Goal: Information Seeking & Learning: Find specific page/section

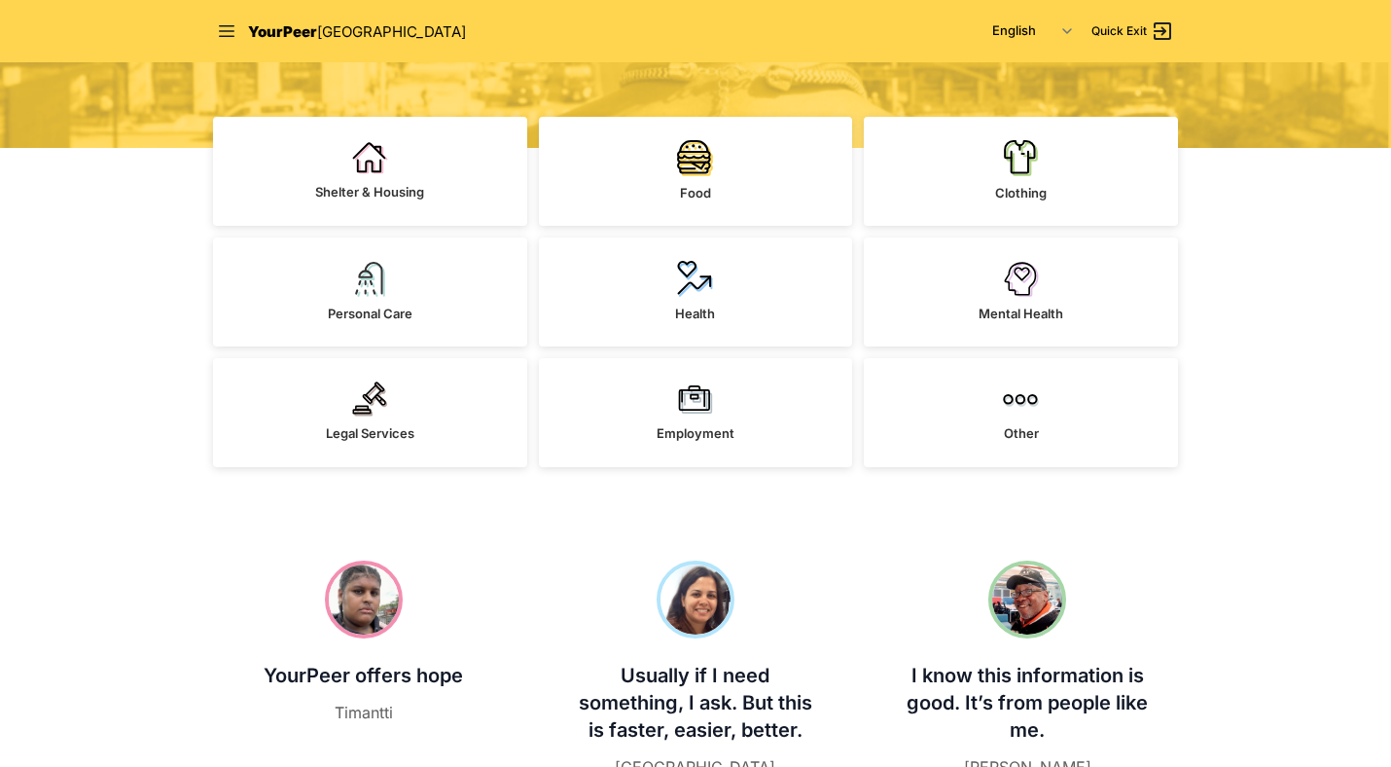
click at [422, 162] on link "Shelter & Housing" at bounding box center [370, 171] width 314 height 109
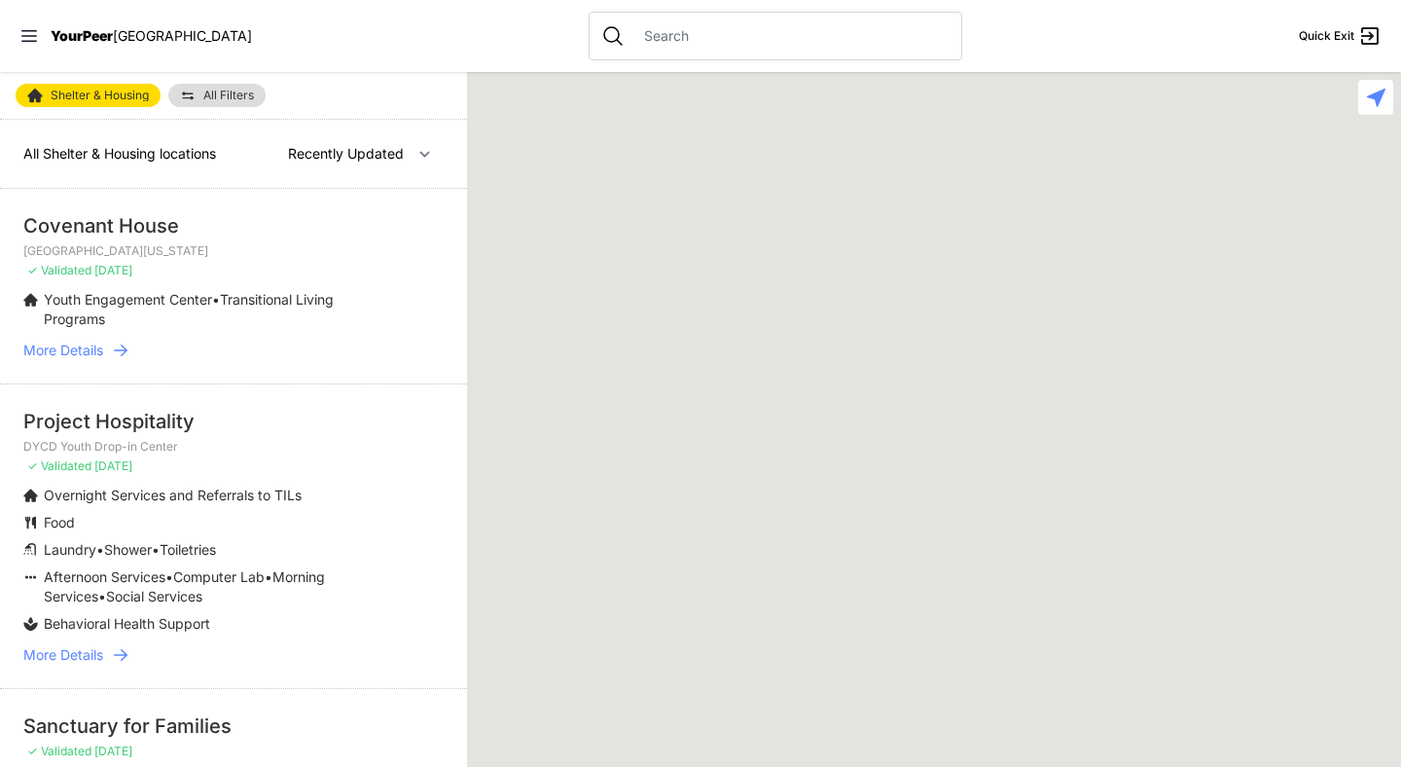
select select "nearby"
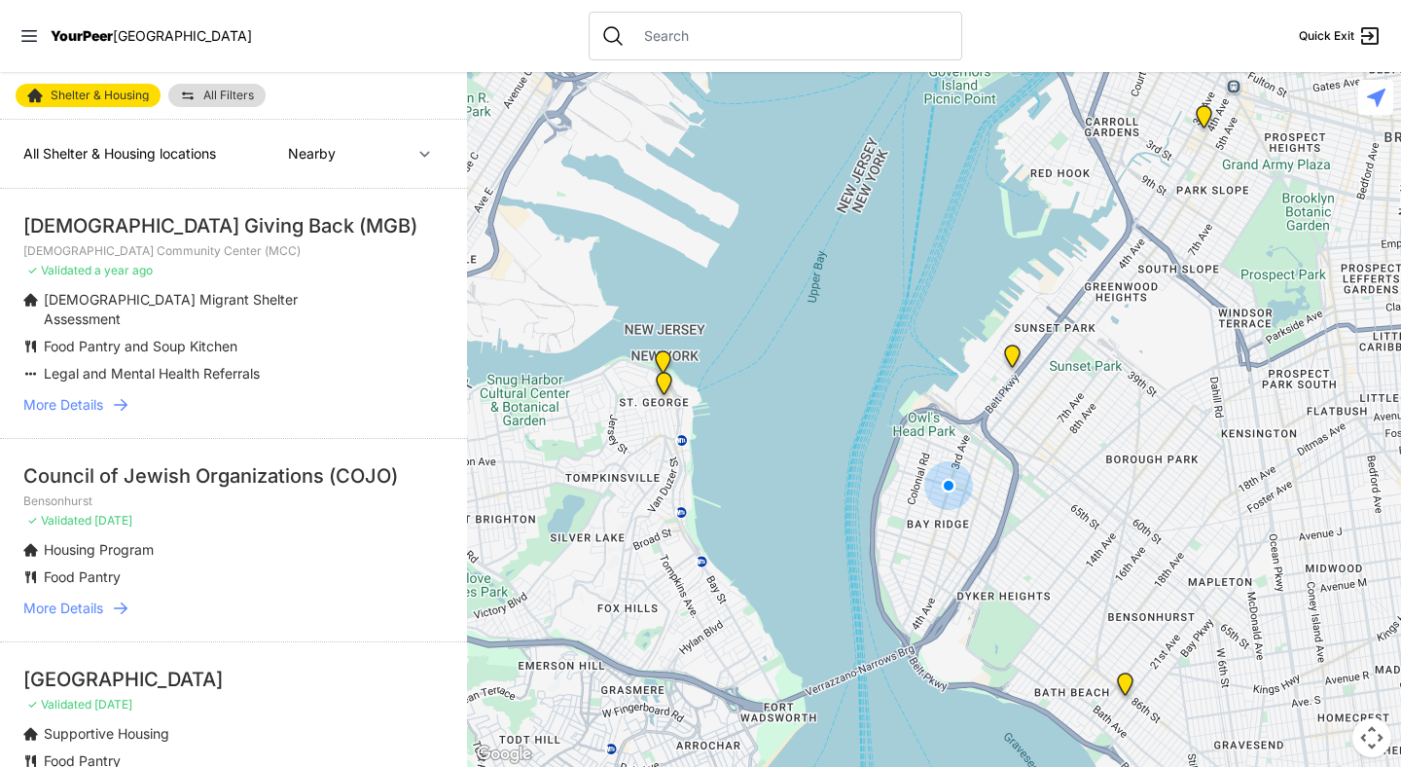
click at [632, 34] on input "text" at bounding box center [790, 35] width 317 height 19
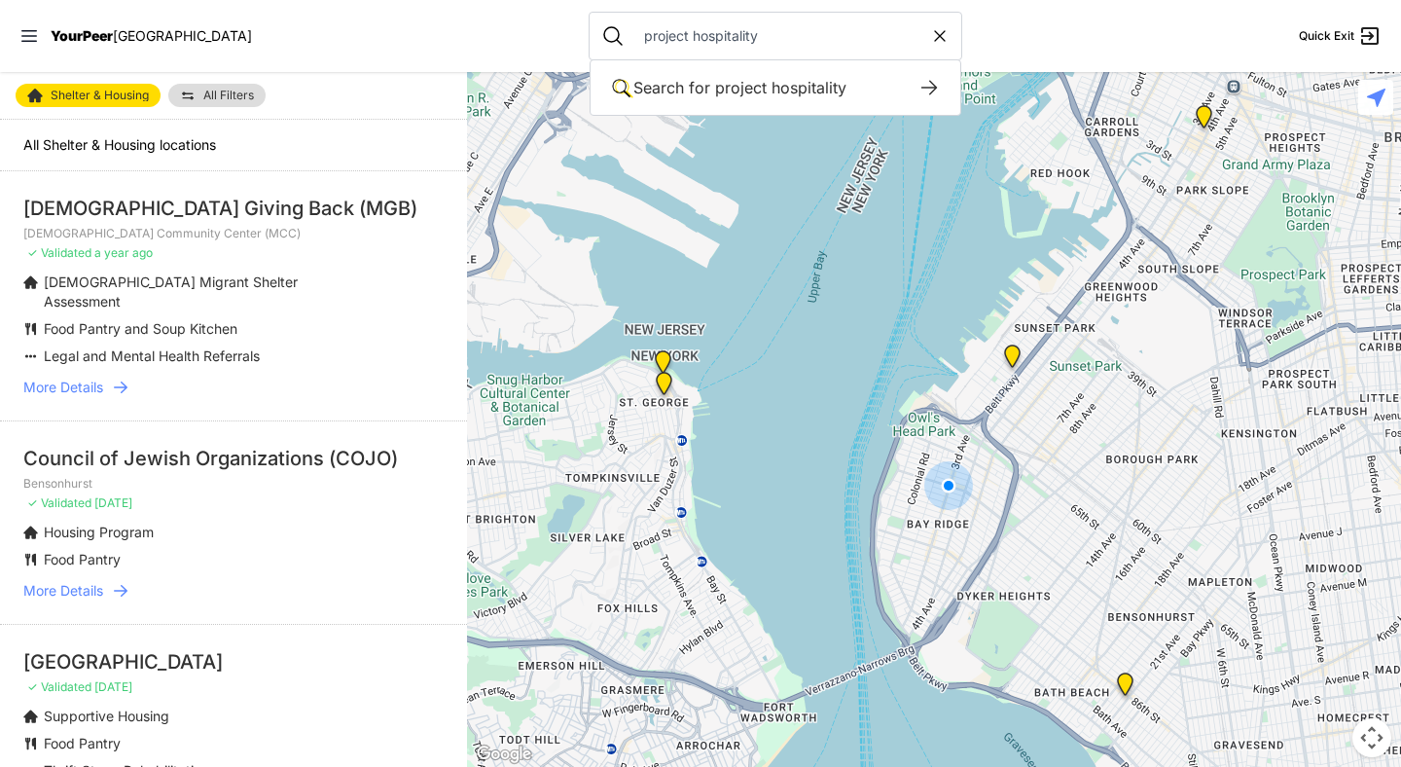
type input "project hospitality"
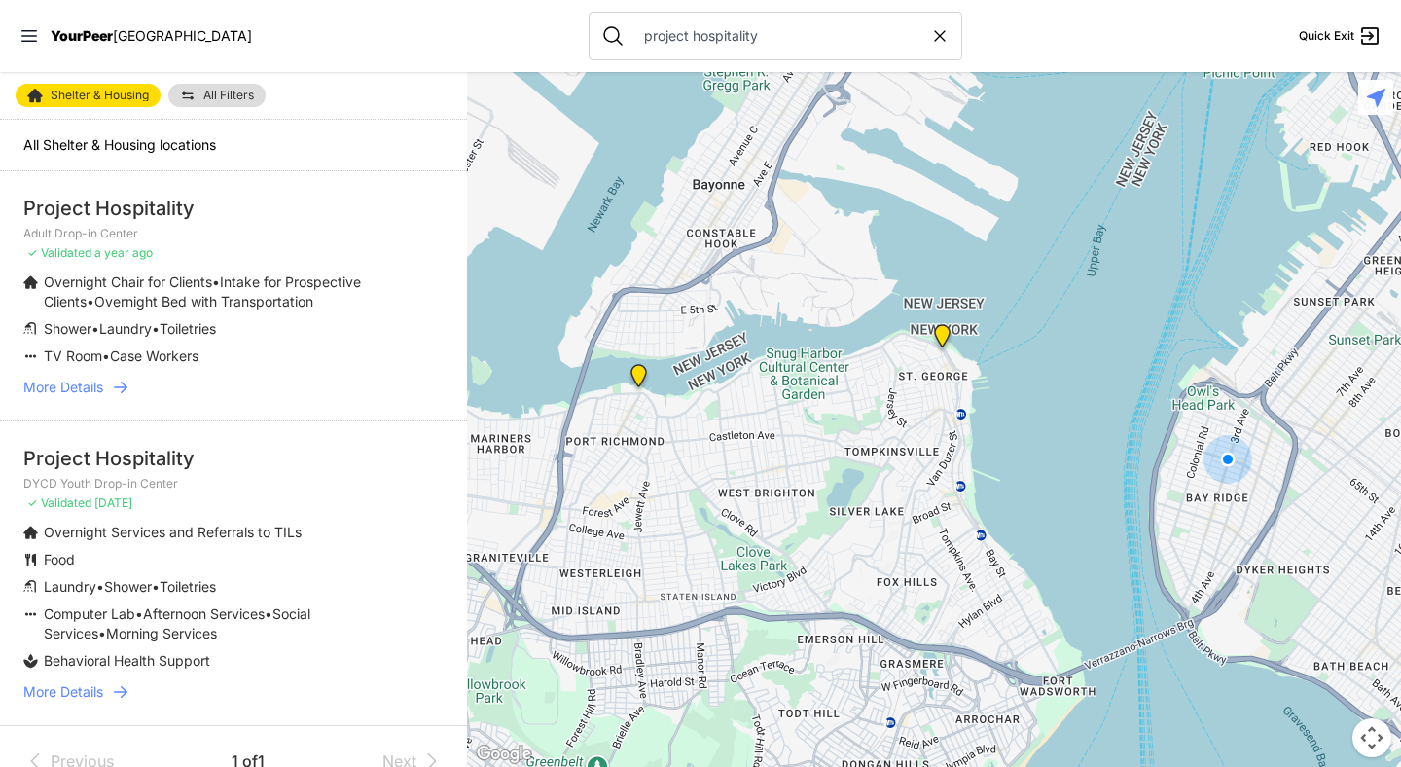
scroll to position [49, 0]
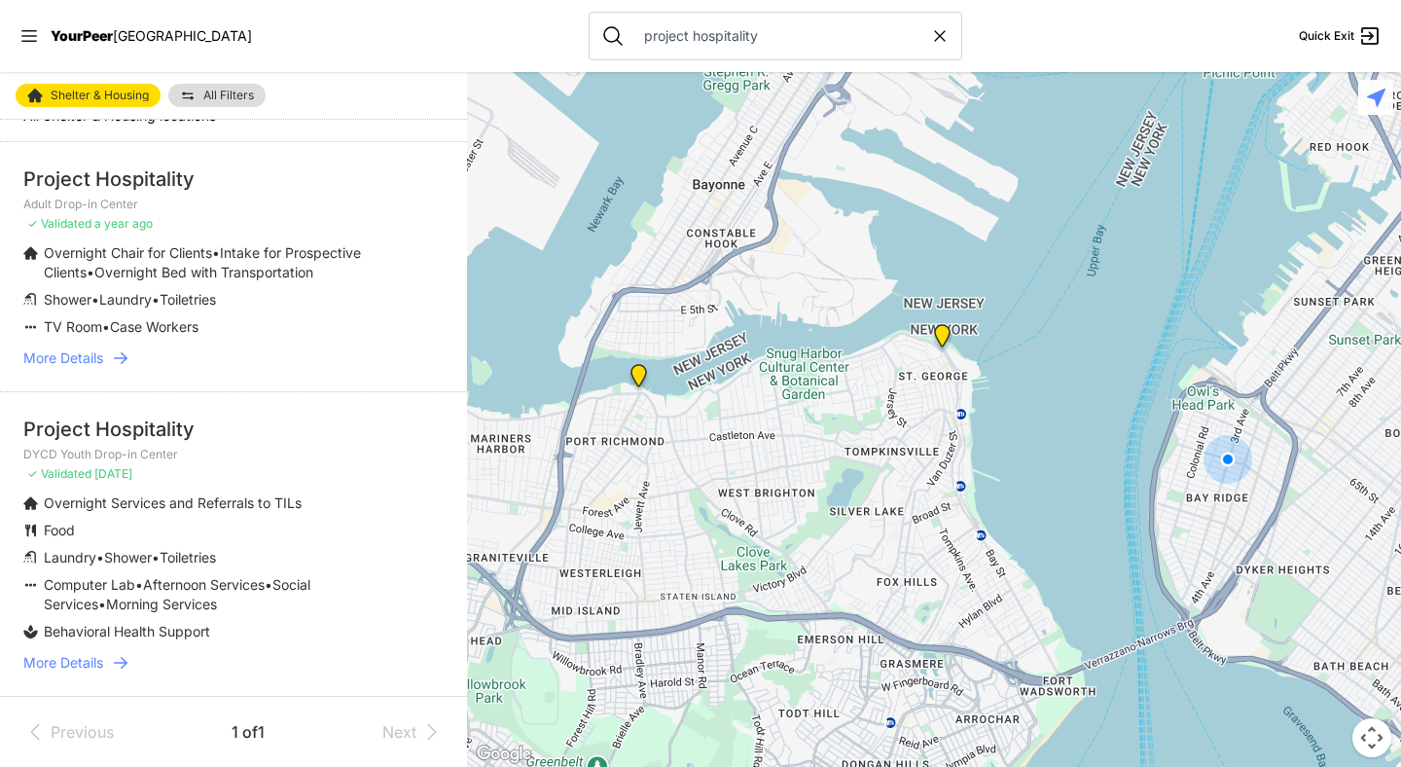
click at [129, 653] on icon at bounding box center [120, 662] width 19 height 19
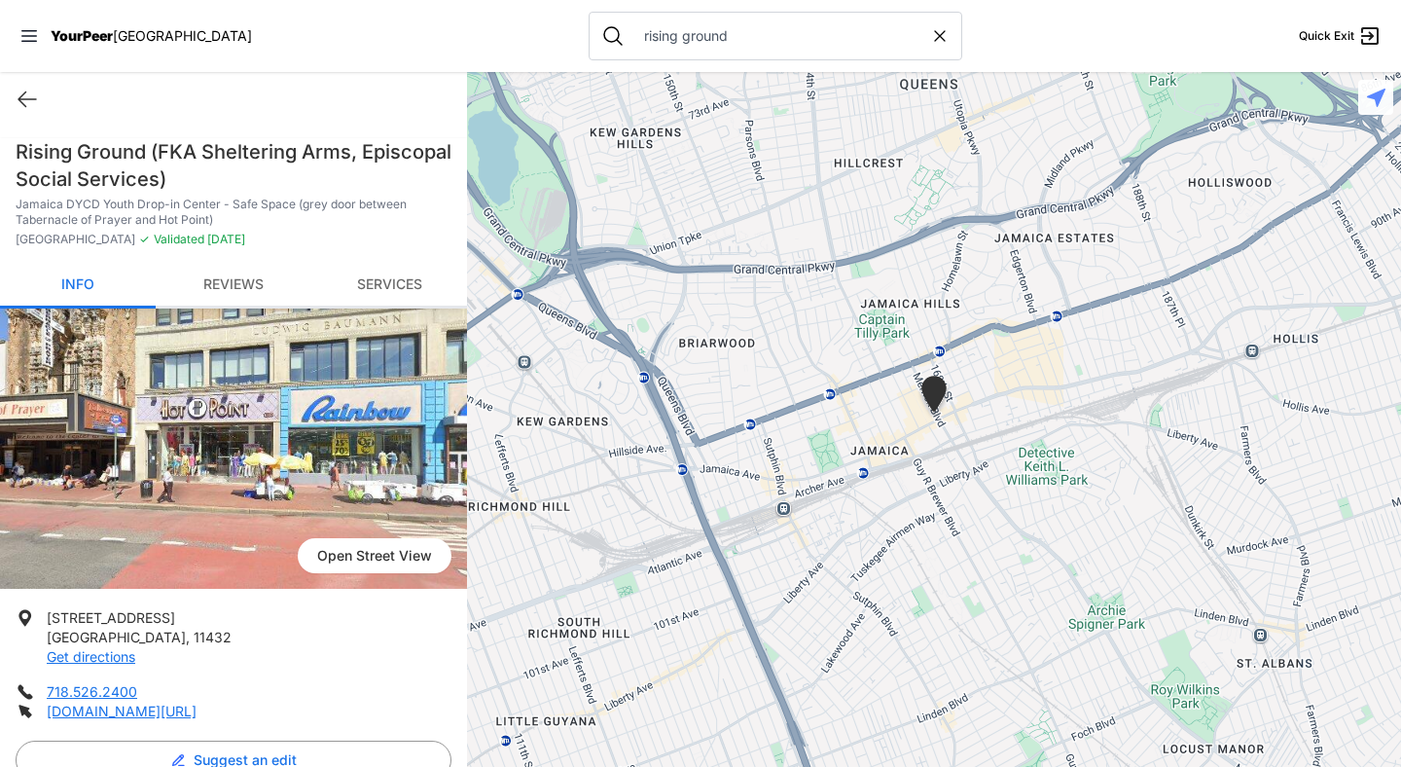
click at [133, 28] on span "[GEOGRAPHIC_DATA]" at bounding box center [182, 35] width 139 height 17
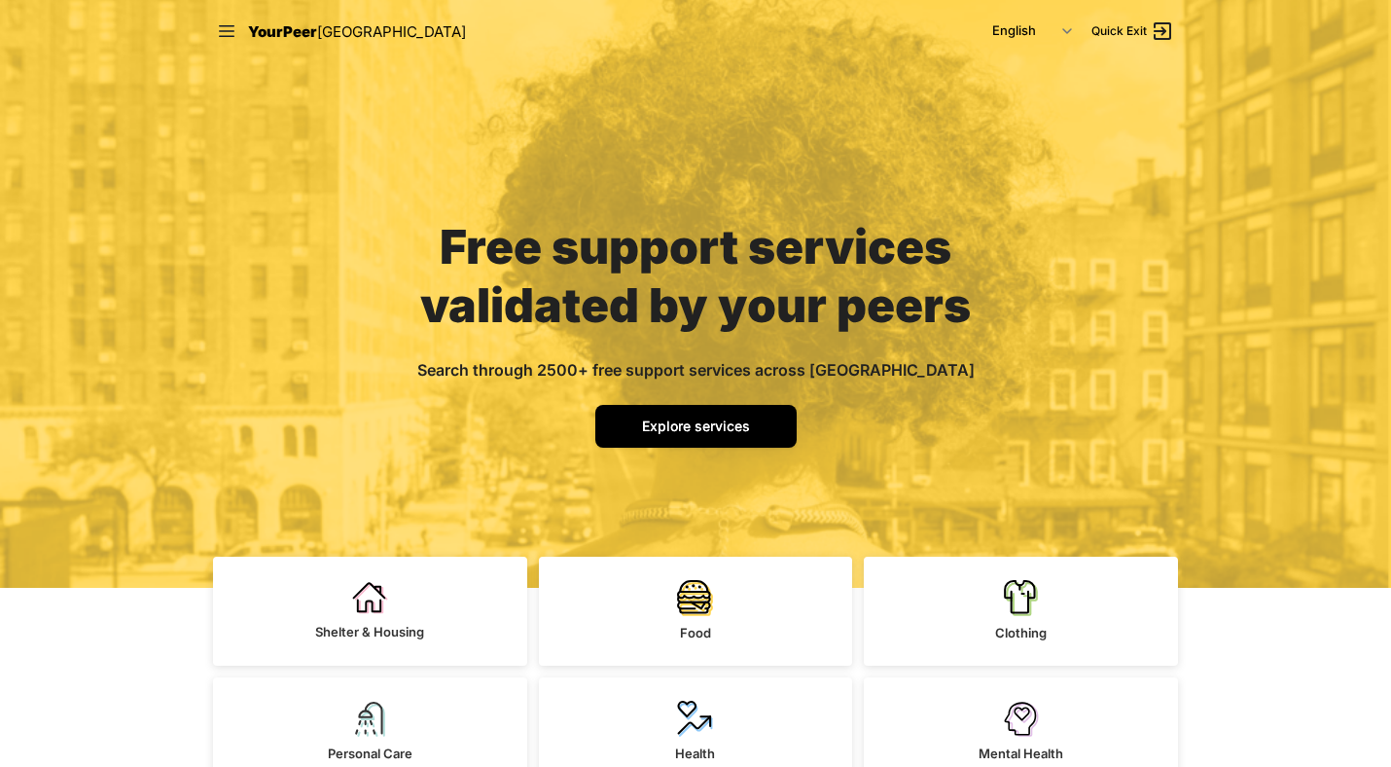
click at [643, 417] on span "Explore services" at bounding box center [696, 425] width 108 height 17
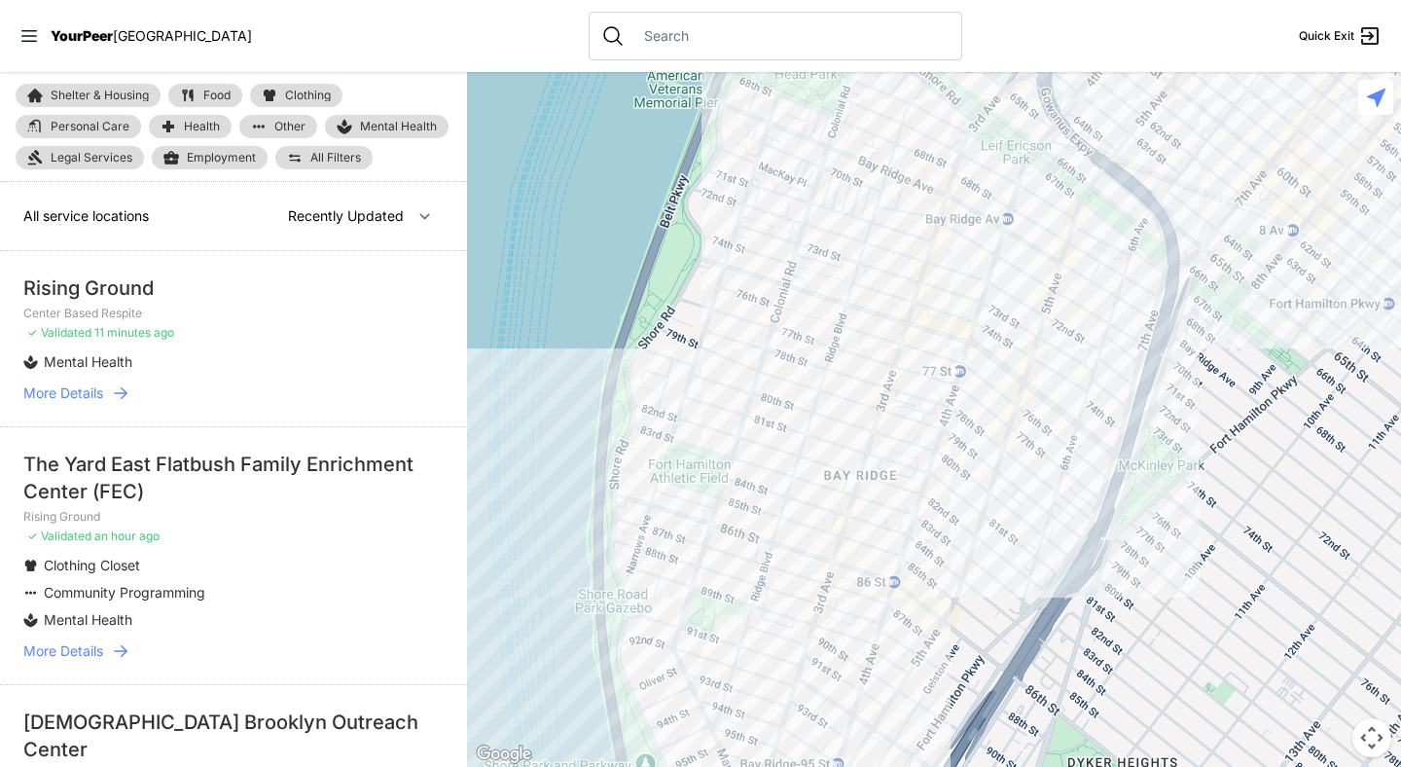
select select "nearby"
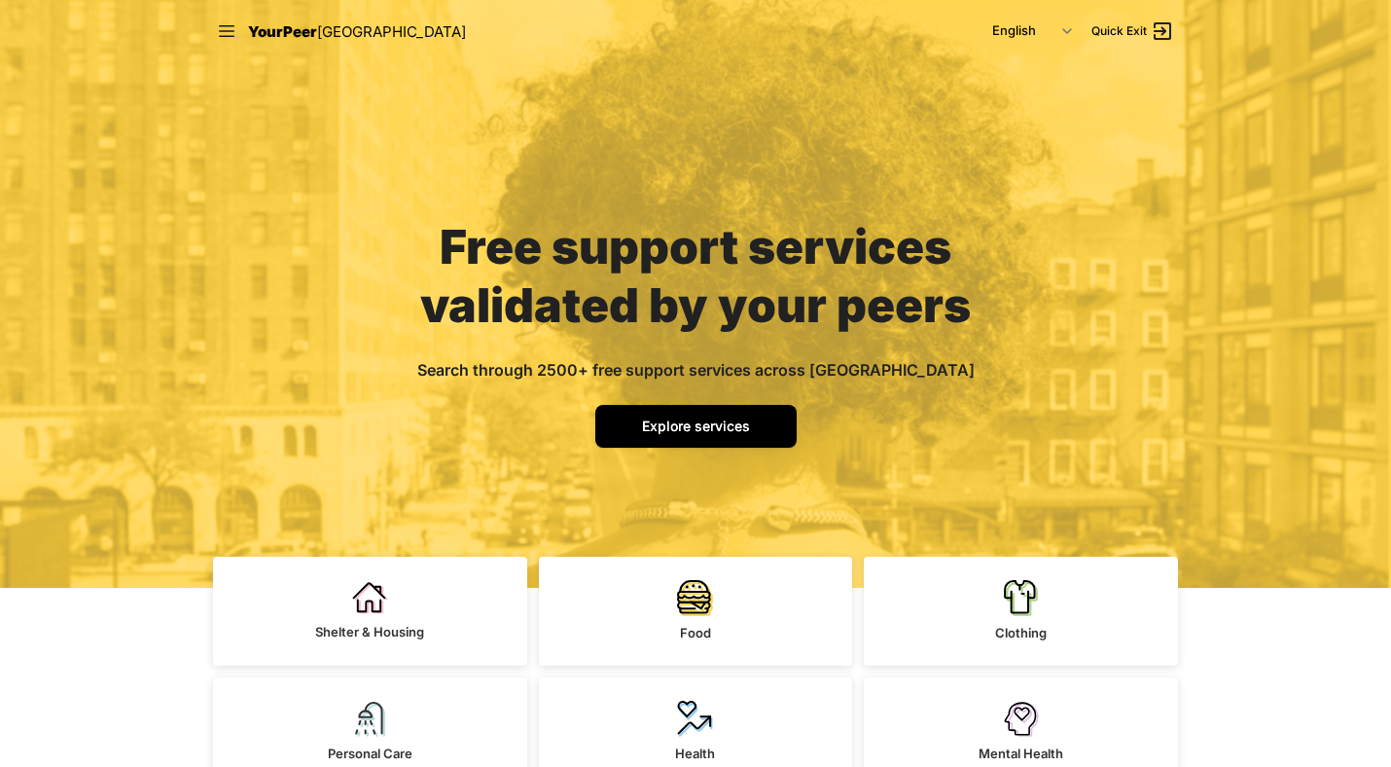
click at [698, 427] on span "Explore services" at bounding box center [696, 425] width 108 height 17
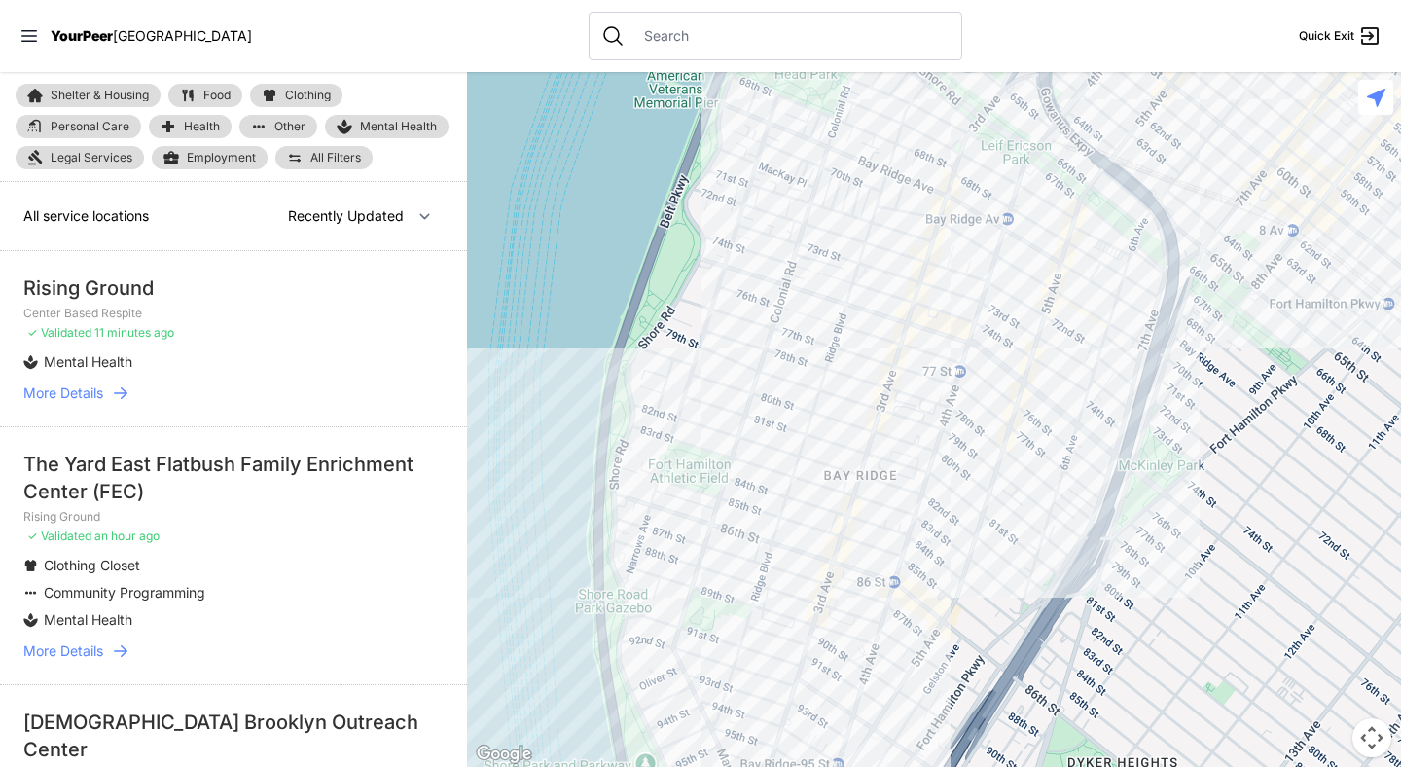
select select "nearby"
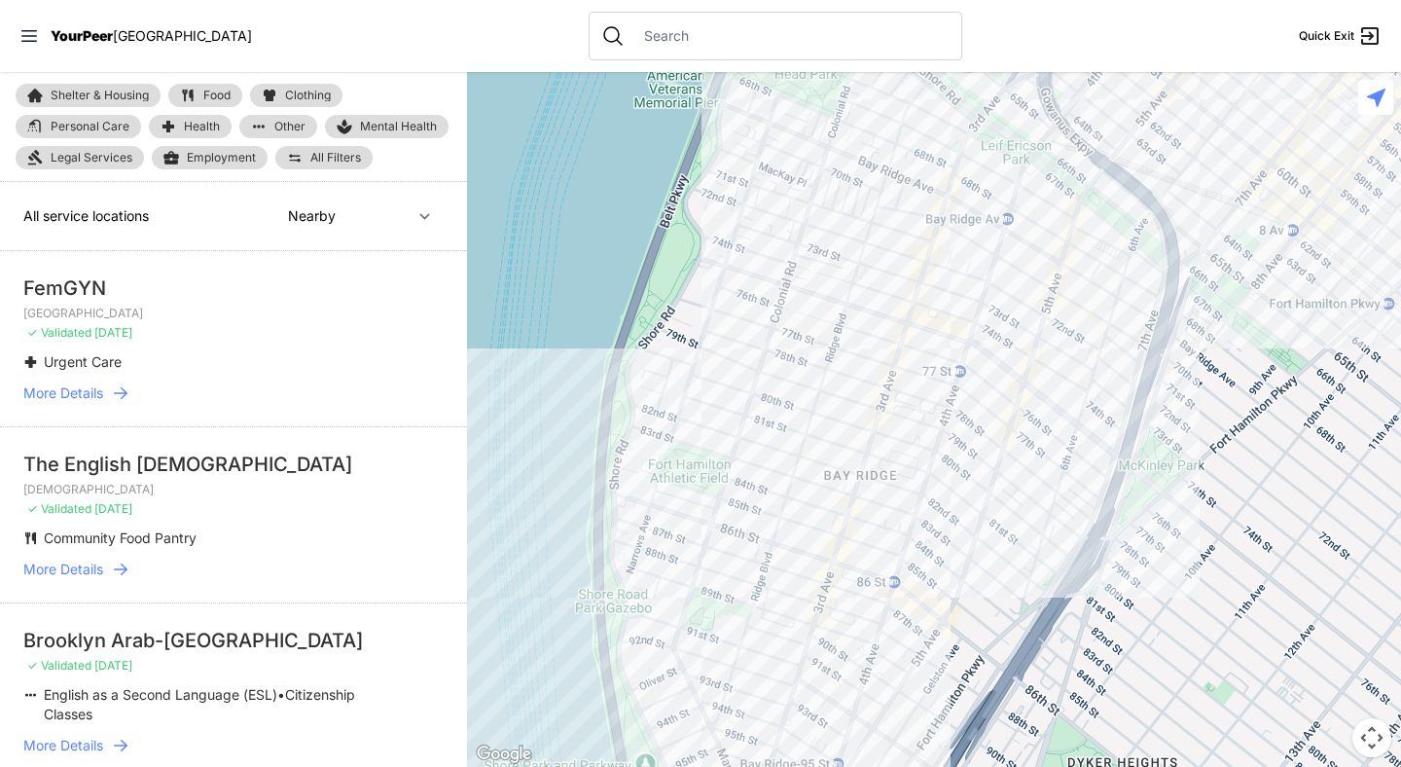
click at [125, 26] on div "YourPeer [GEOGRAPHIC_DATA]" at bounding box center [135, 35] width 232 height 19
click at [120, 40] on span "[GEOGRAPHIC_DATA]" at bounding box center [182, 35] width 139 height 17
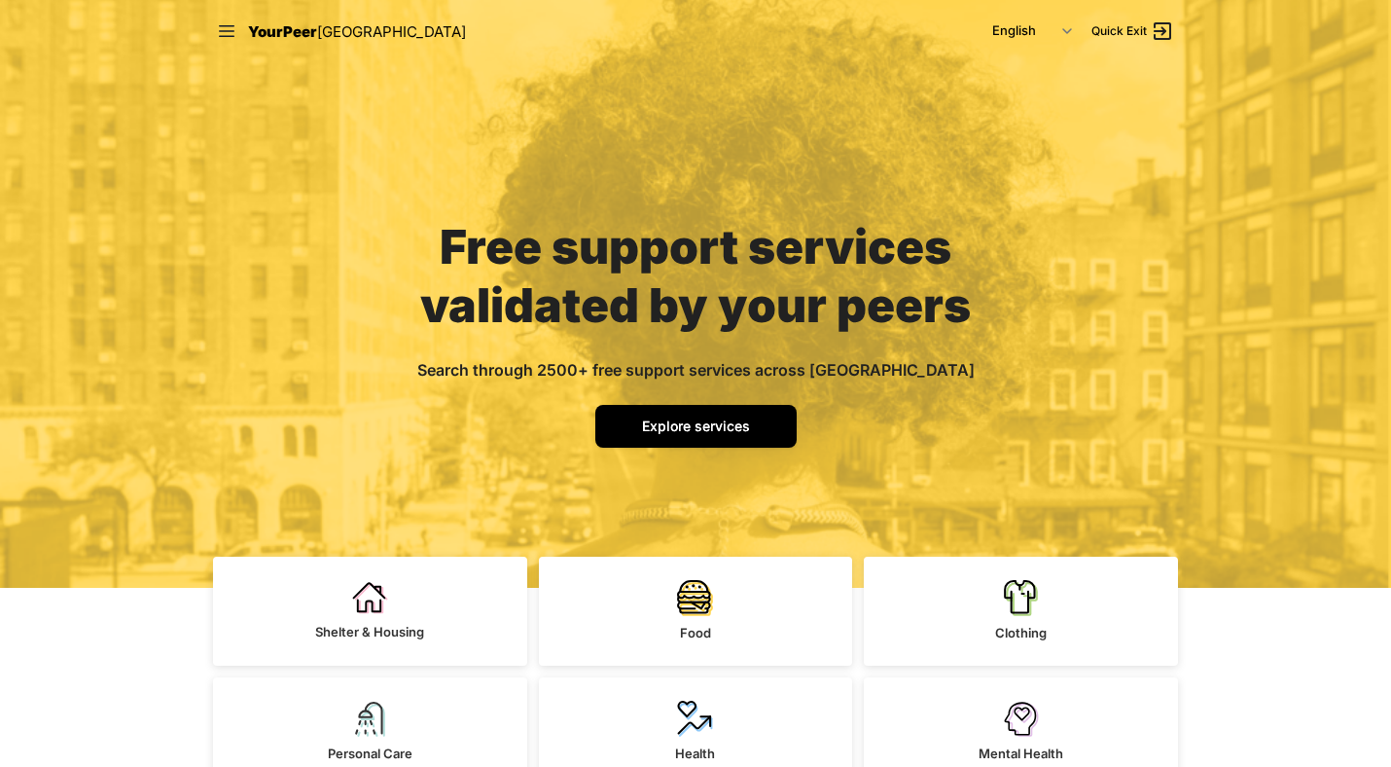
click at [686, 436] on link "Explore services" at bounding box center [695, 426] width 201 height 43
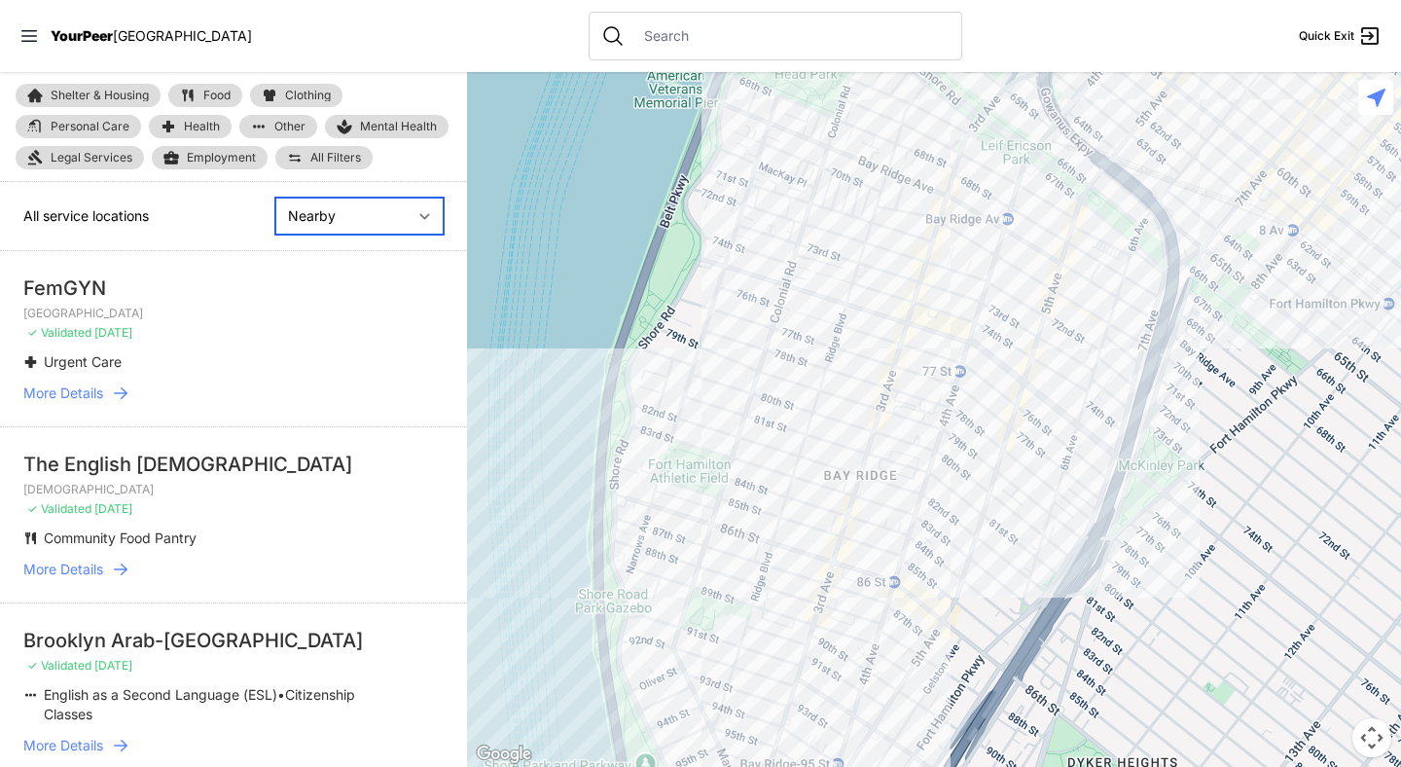
click at [430, 214] on select "Nearby Recently Updated Most Services" at bounding box center [359, 215] width 168 height 37
click at [275, 197] on select "Nearby Recently Updated Most Services" at bounding box center [359, 215] width 168 height 37
select select "recentlyUpdated"
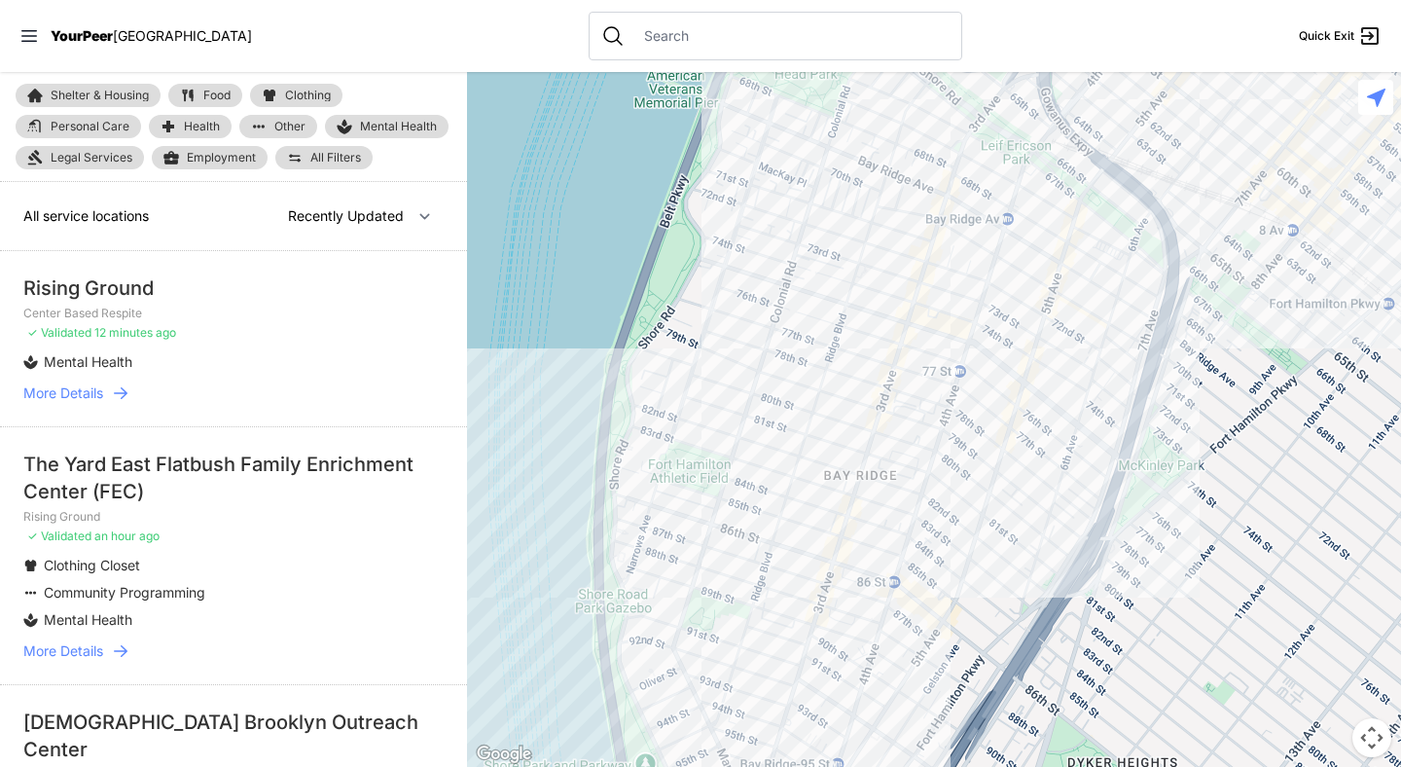
click at [122, 389] on icon at bounding box center [120, 392] width 19 height 19
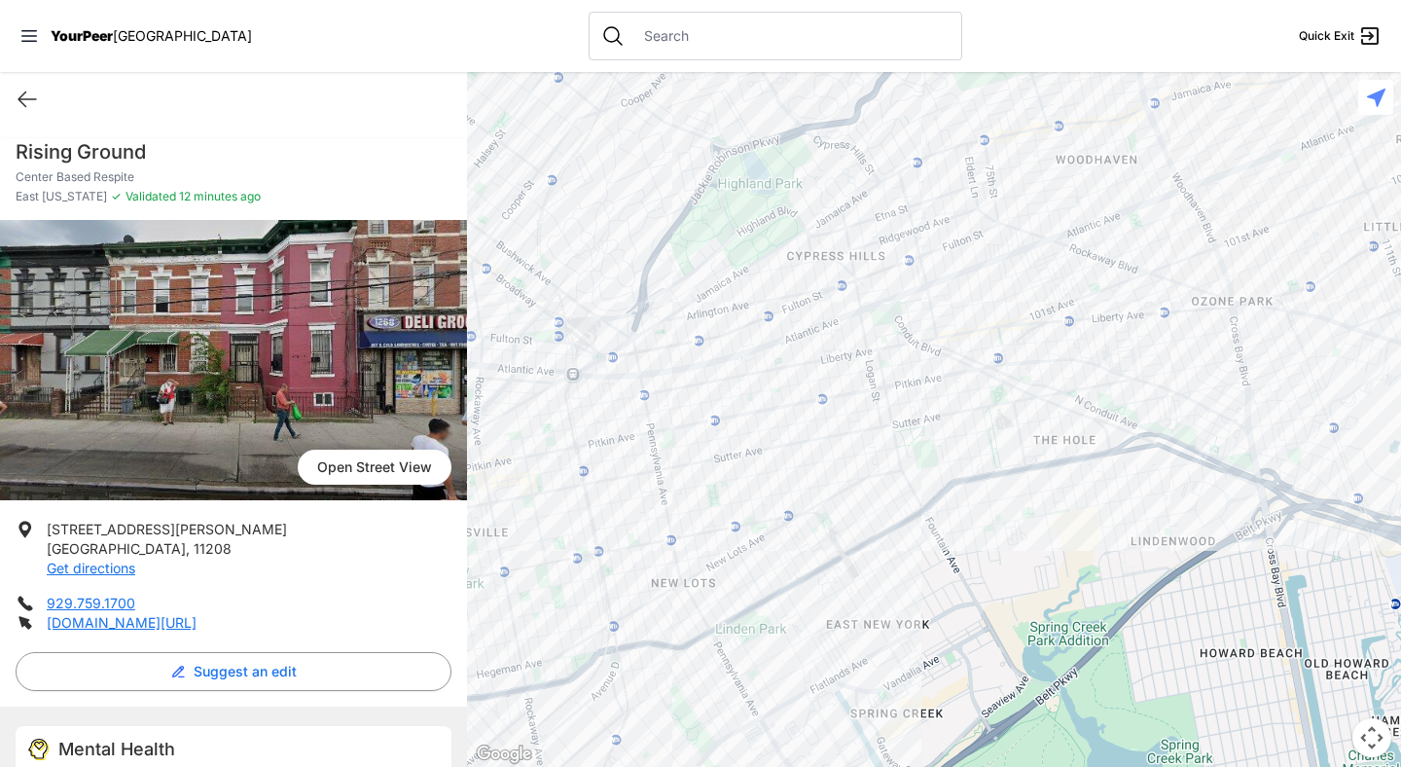
scroll to position [75, 0]
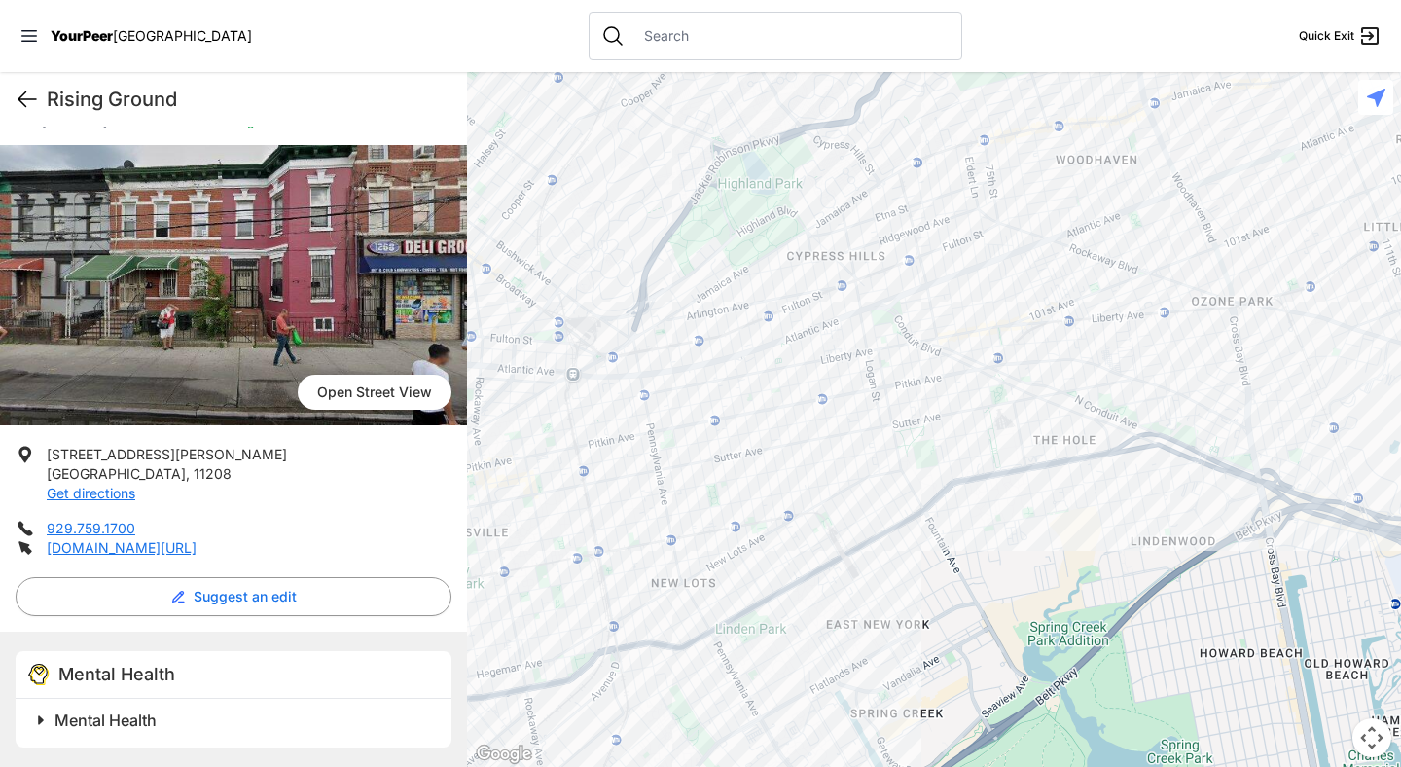
click at [20, 88] on icon at bounding box center [27, 99] width 23 height 23
select select "recentlyUpdated"
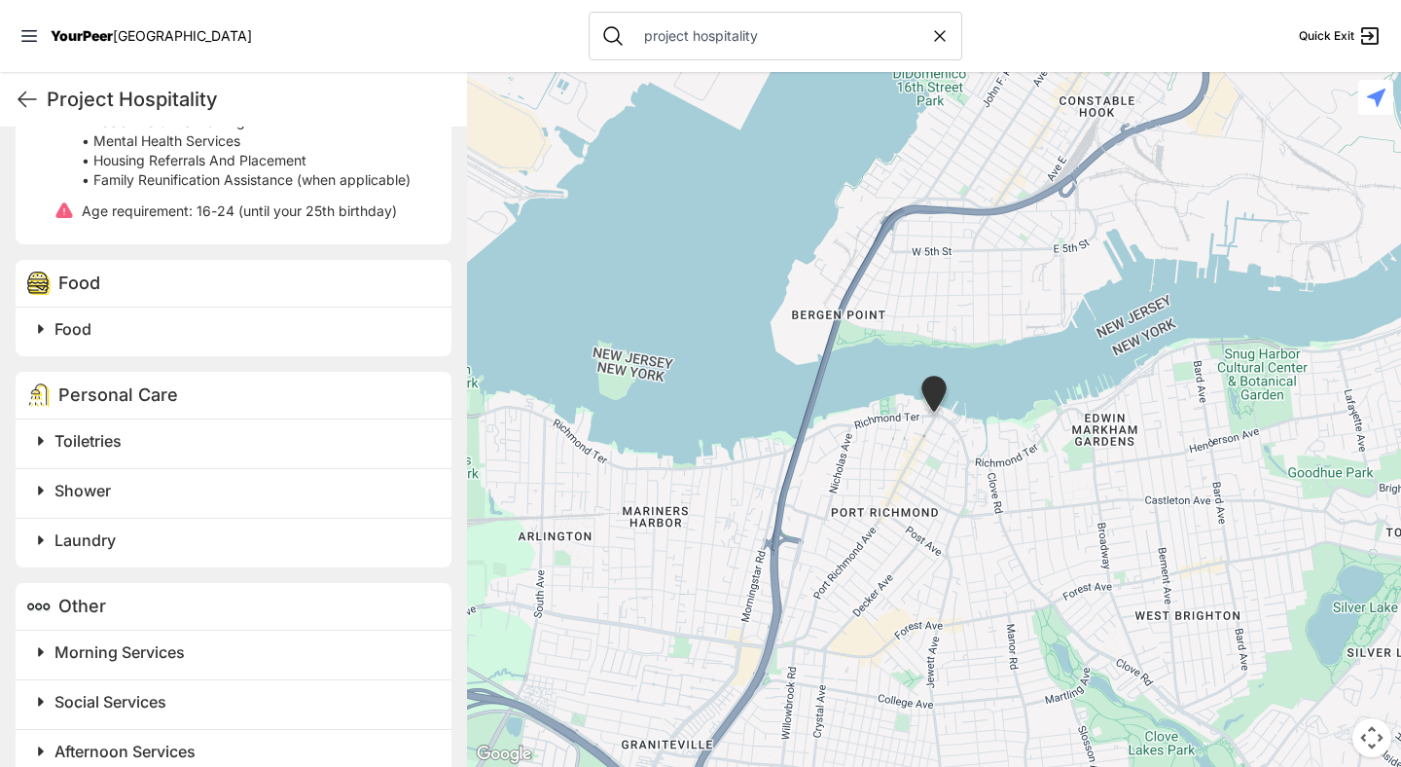
scroll to position [1311, 0]
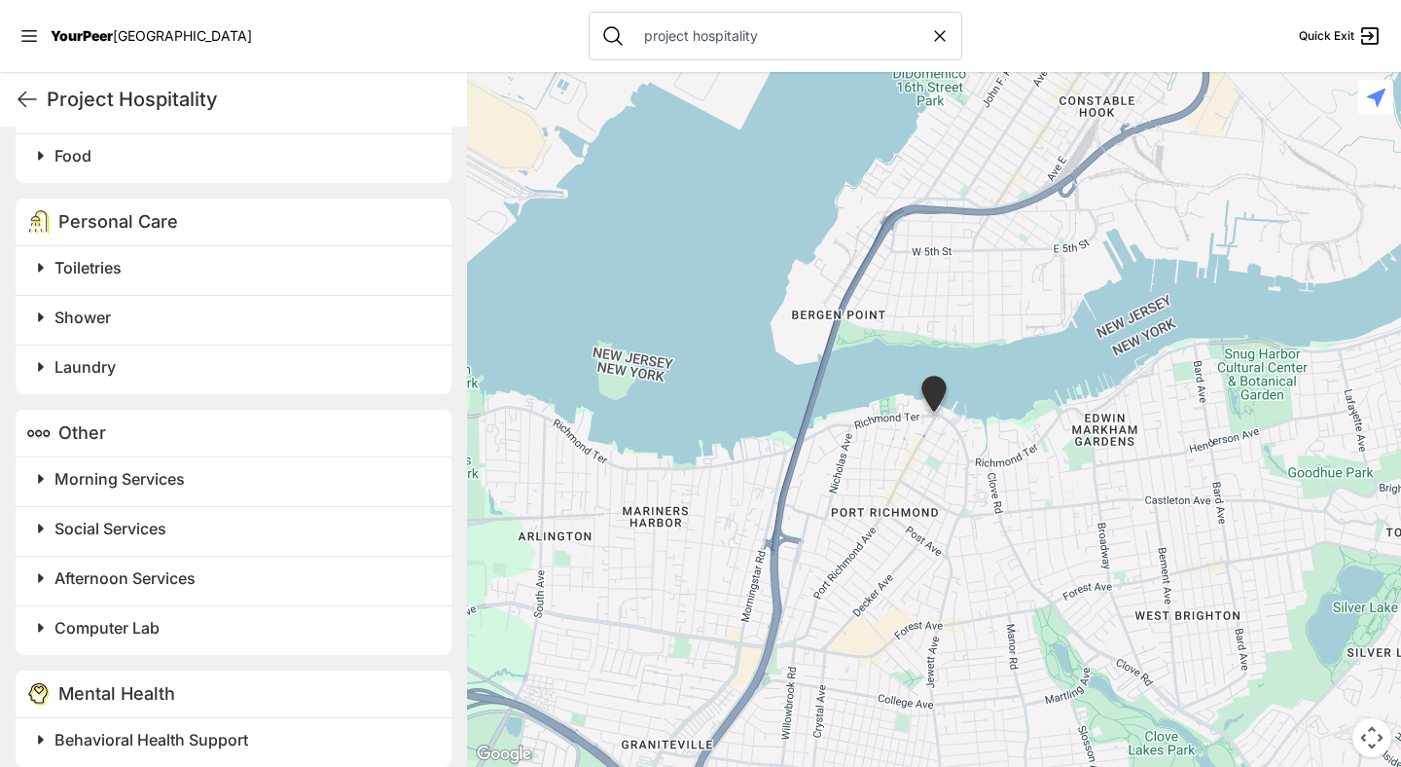
click at [153, 726] on span at bounding box center [284, 739] width 514 height 27
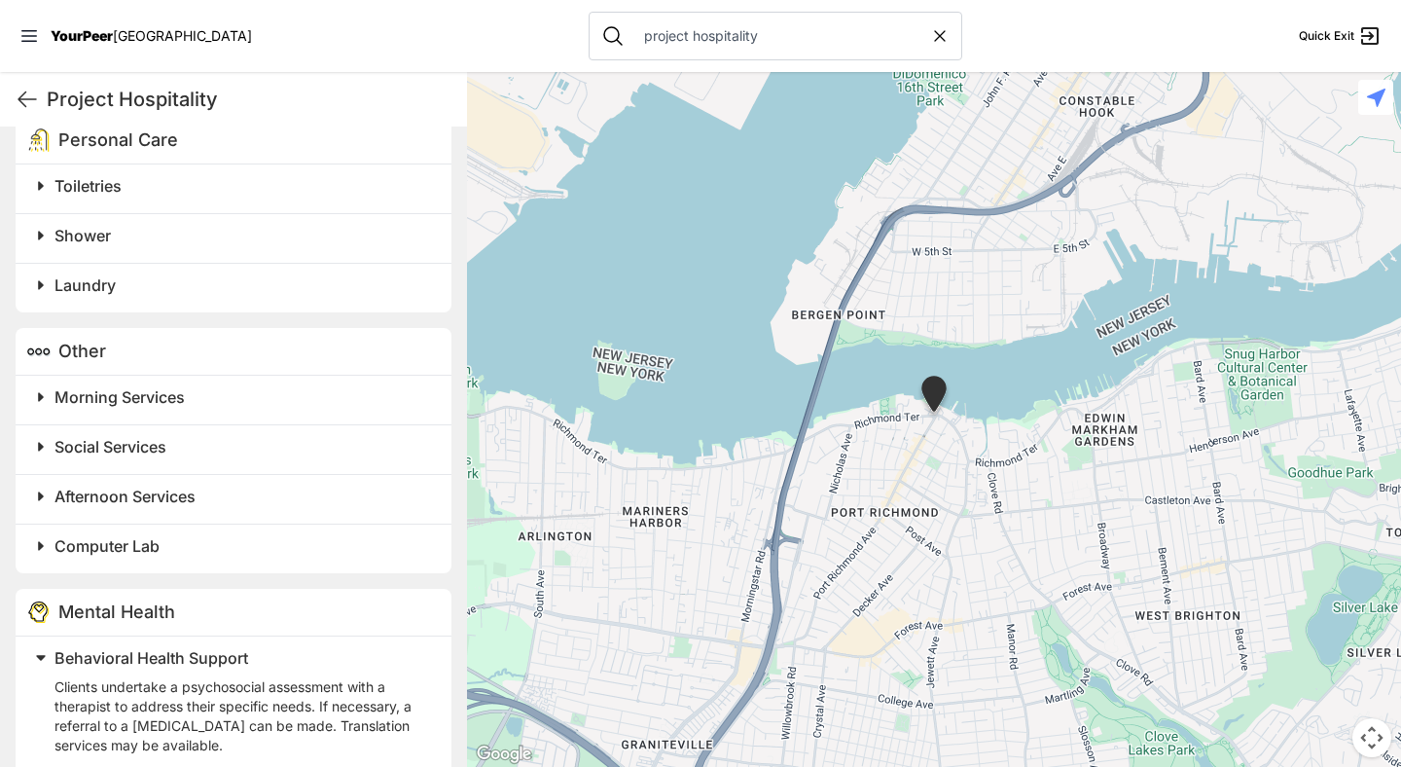
scroll to position [1490, 0]
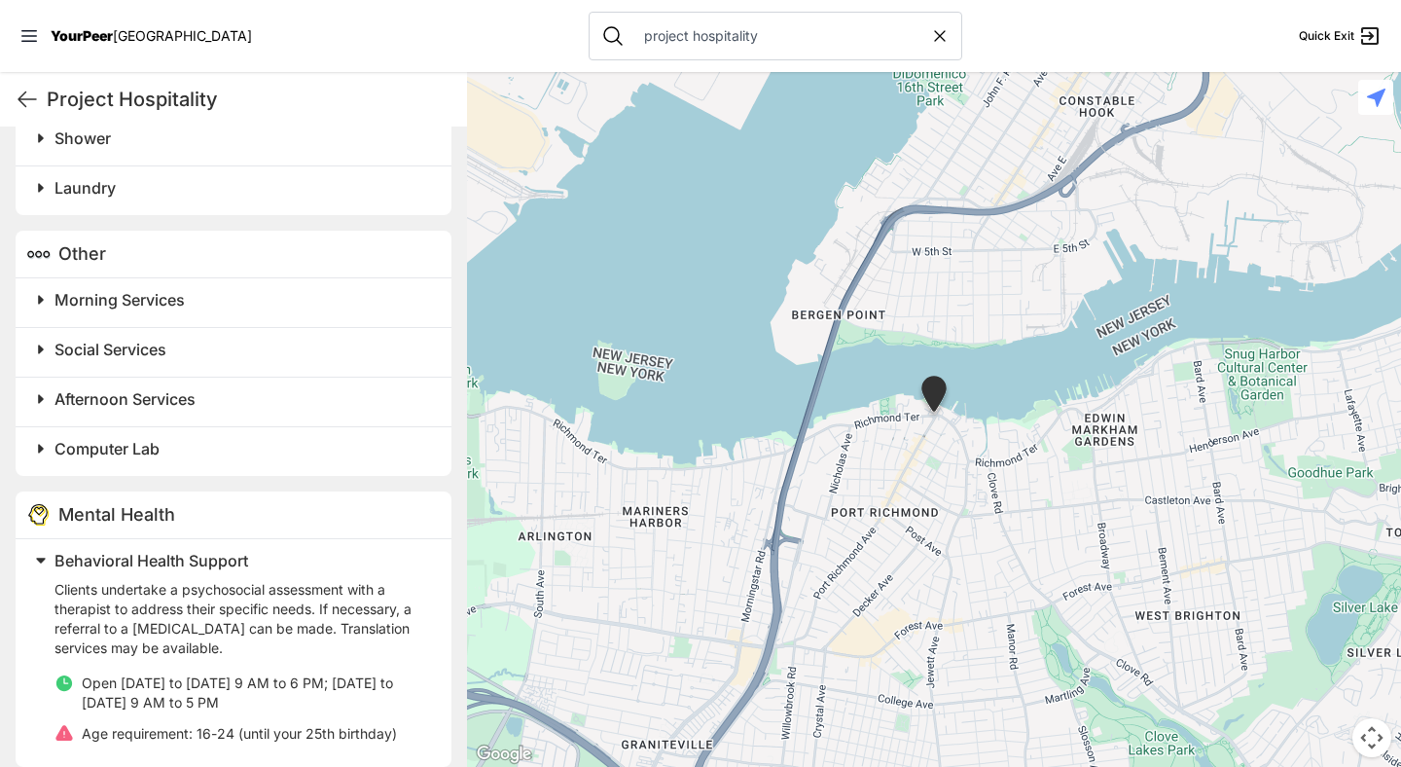
click at [35, 435] on span at bounding box center [284, 448] width 514 height 27
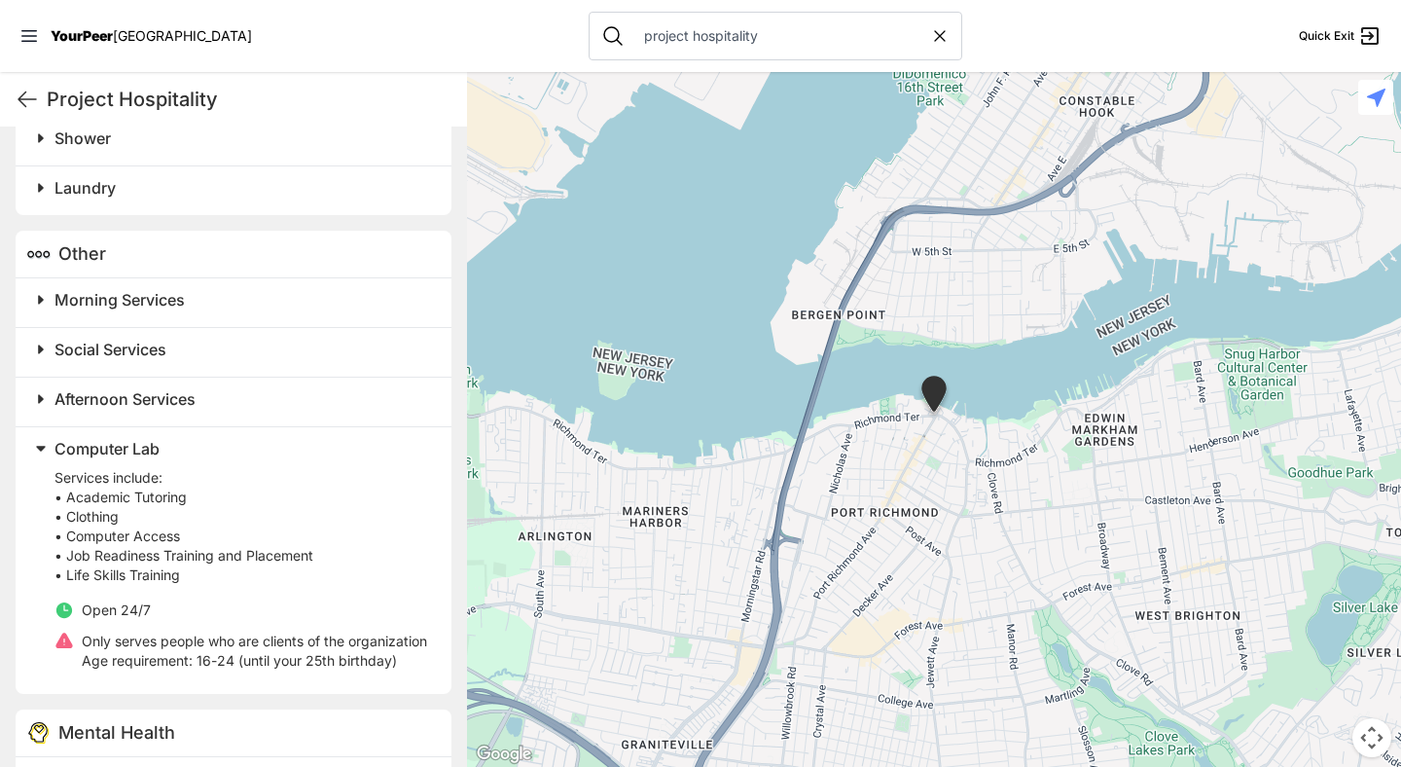
click at [37, 390] on span at bounding box center [284, 398] width 514 height 27
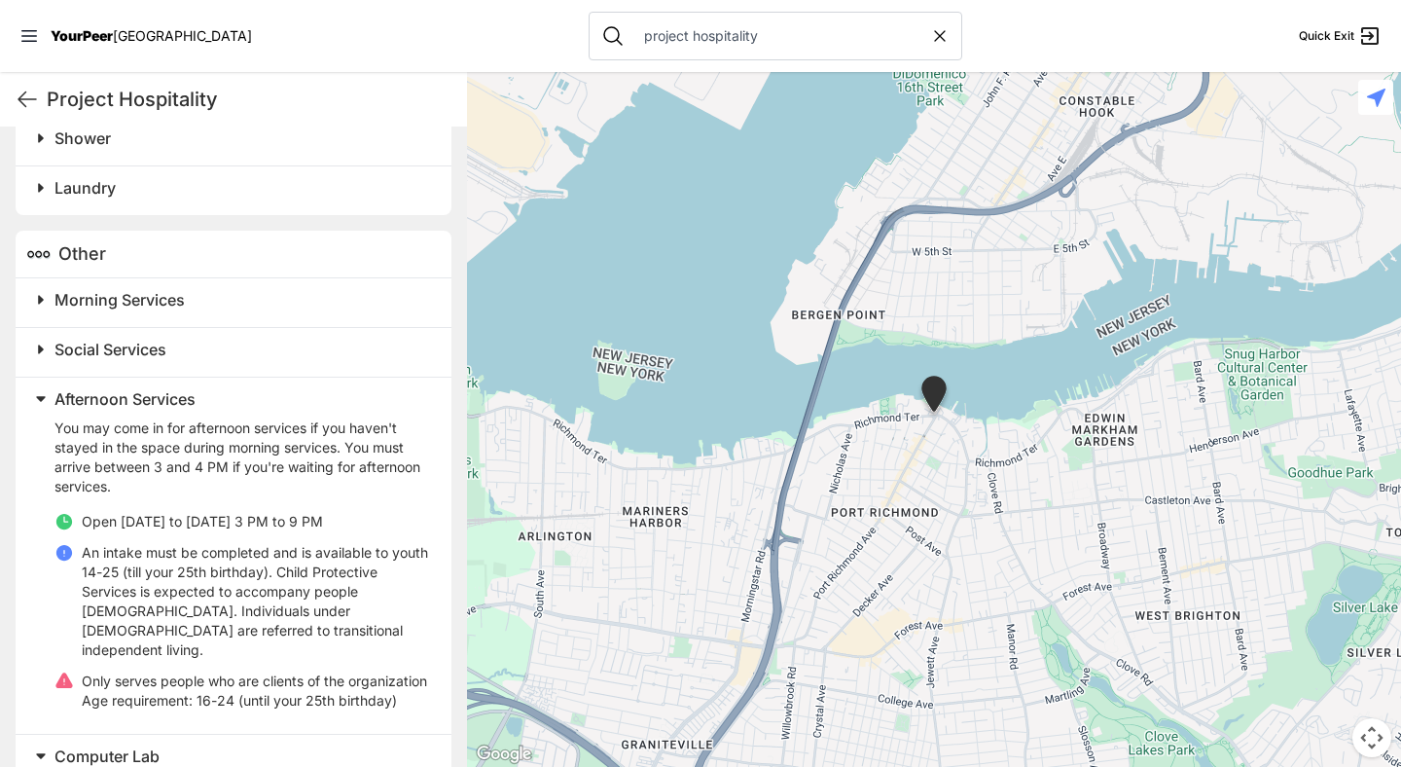
click at [40, 342] on span at bounding box center [284, 349] width 514 height 27
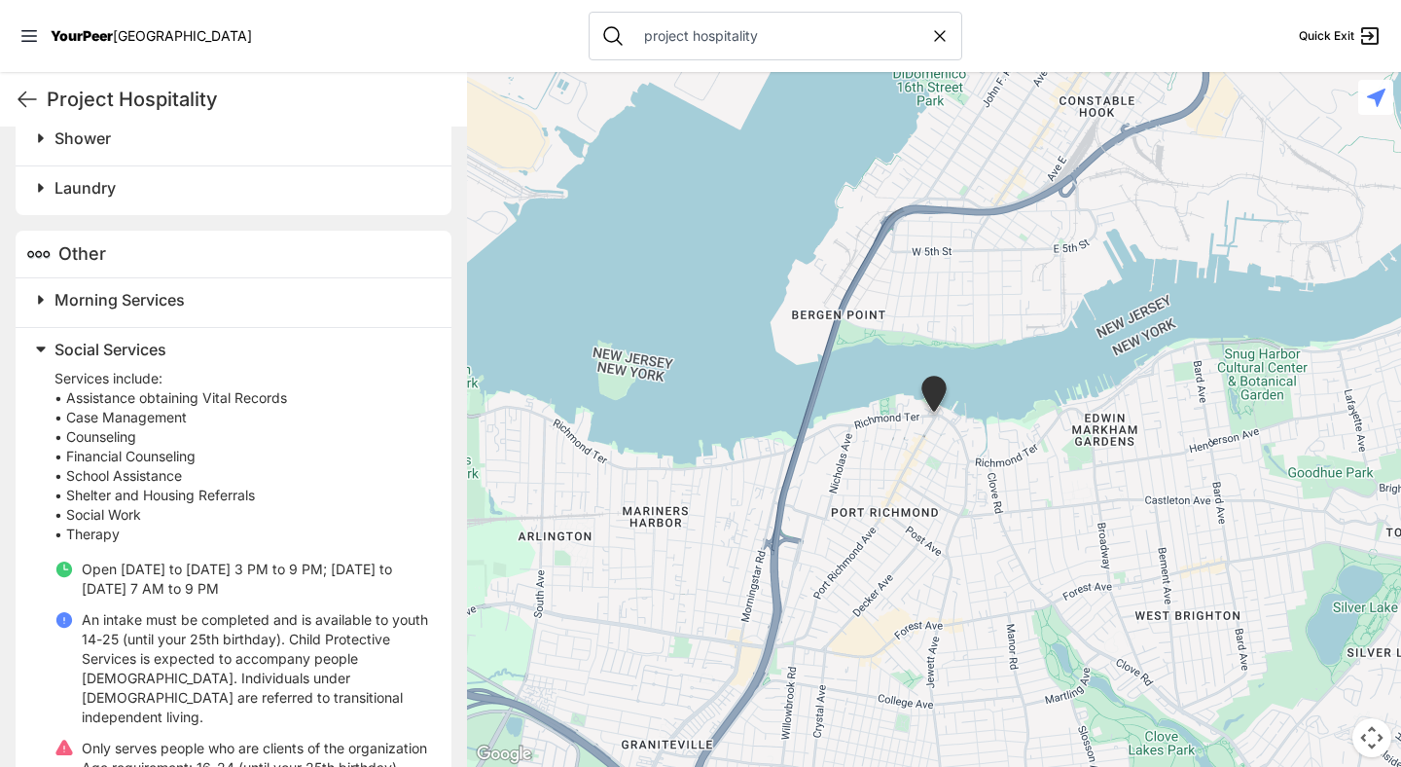
click at [38, 286] on span at bounding box center [284, 299] width 514 height 27
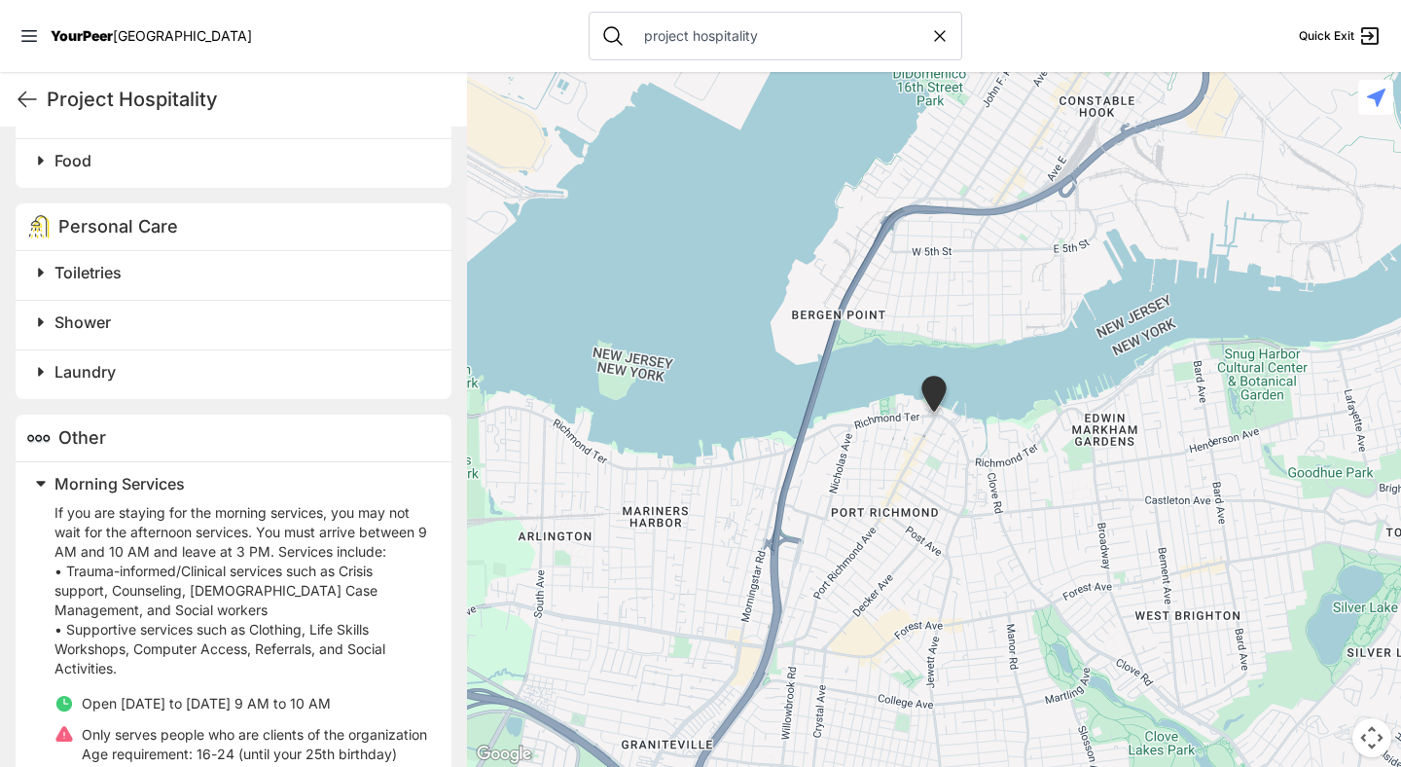
scroll to position [1211, 0]
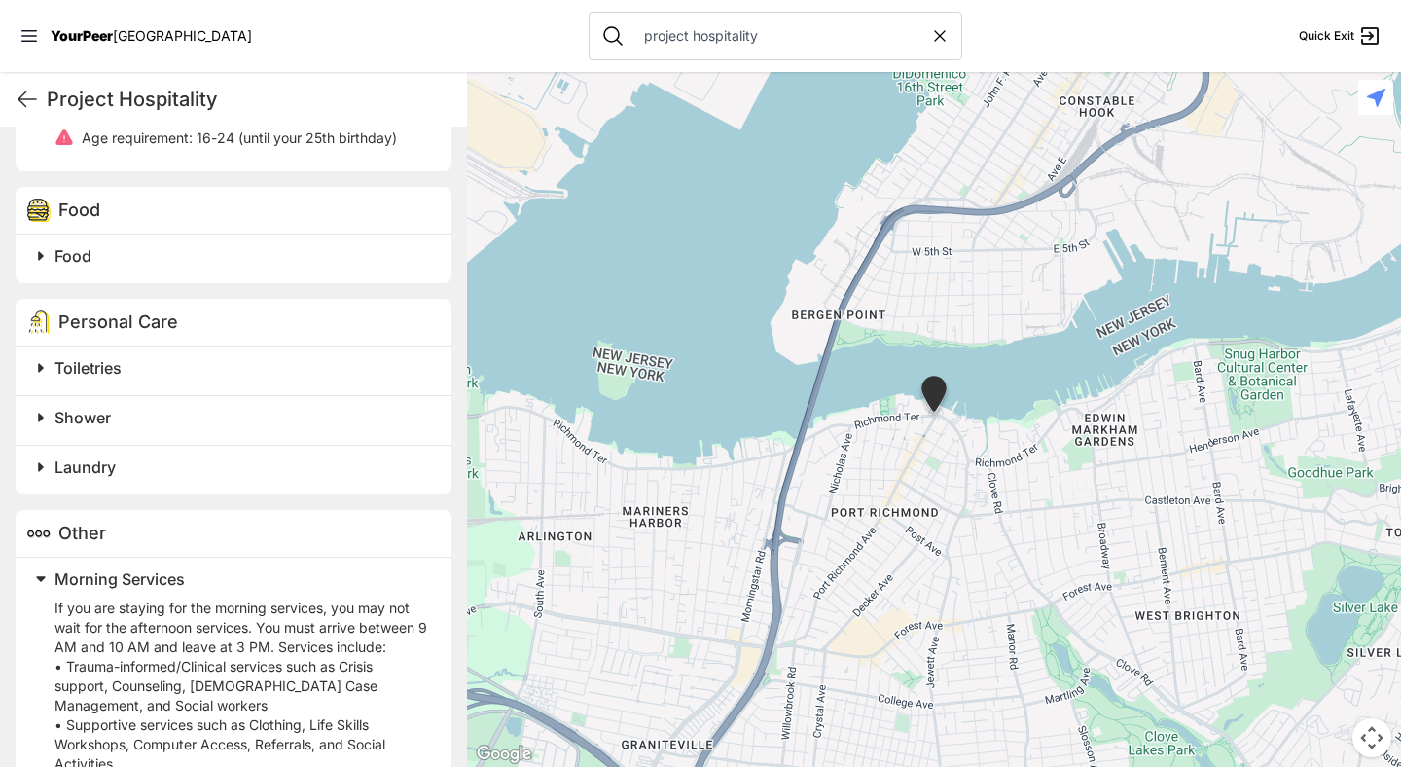
click at [38, 453] on span at bounding box center [284, 466] width 514 height 27
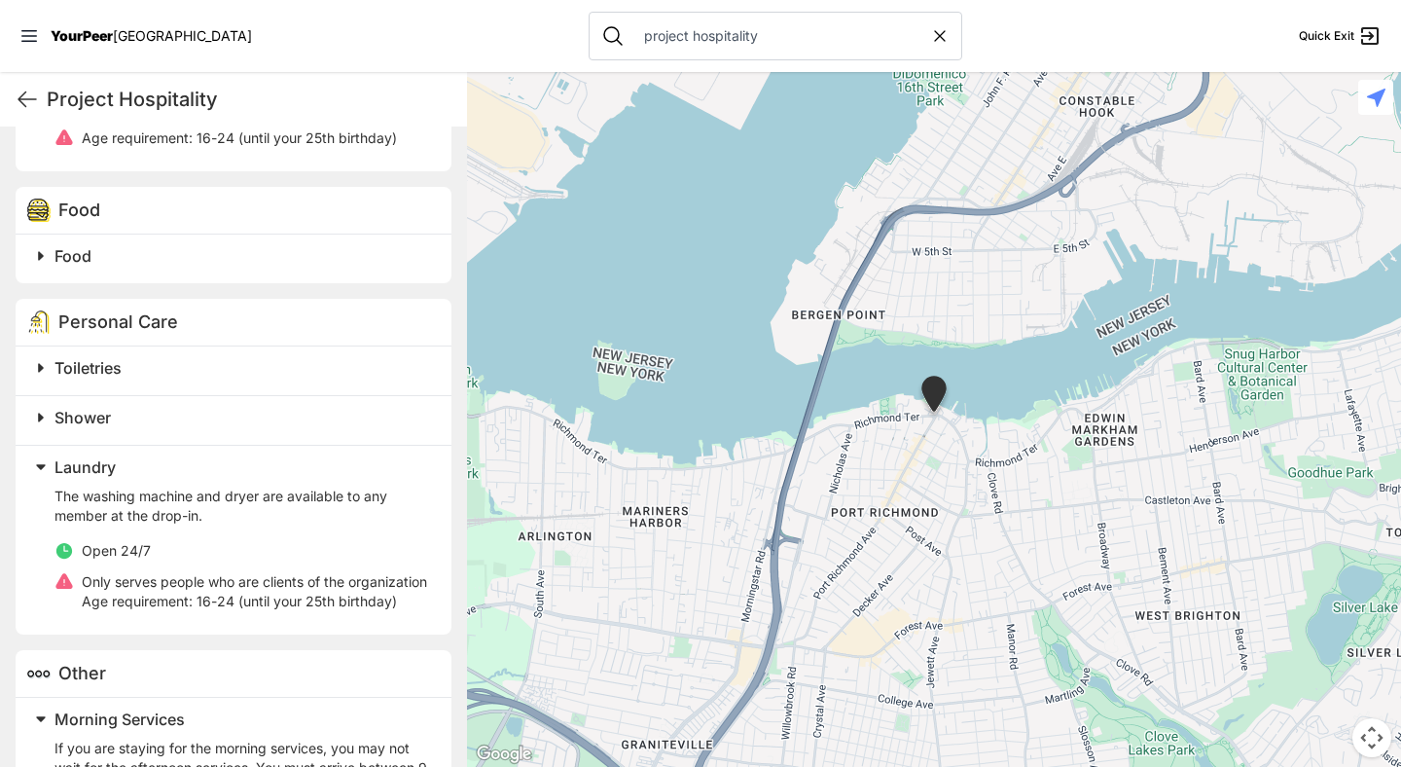
click at [36, 404] on span at bounding box center [284, 417] width 514 height 27
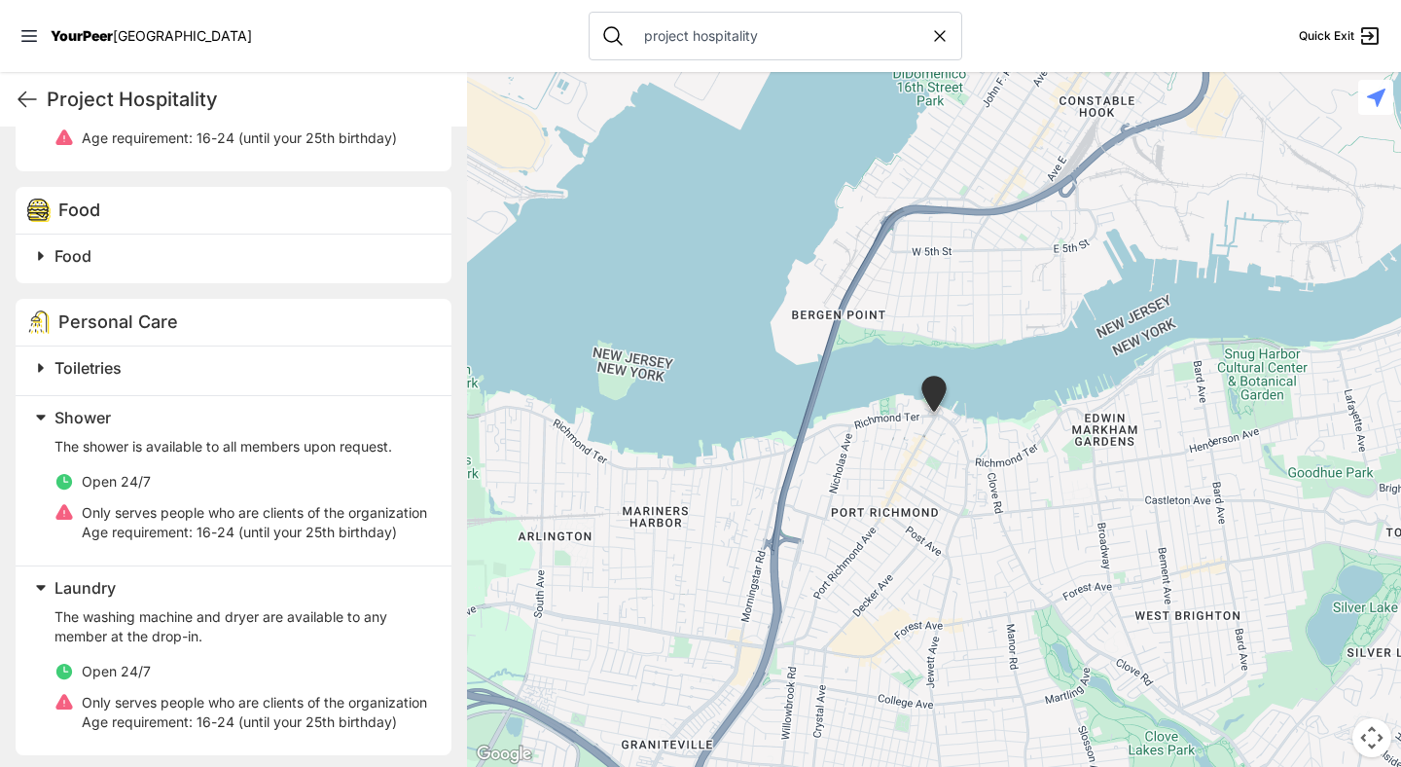
click at [37, 354] on span at bounding box center [284, 367] width 514 height 27
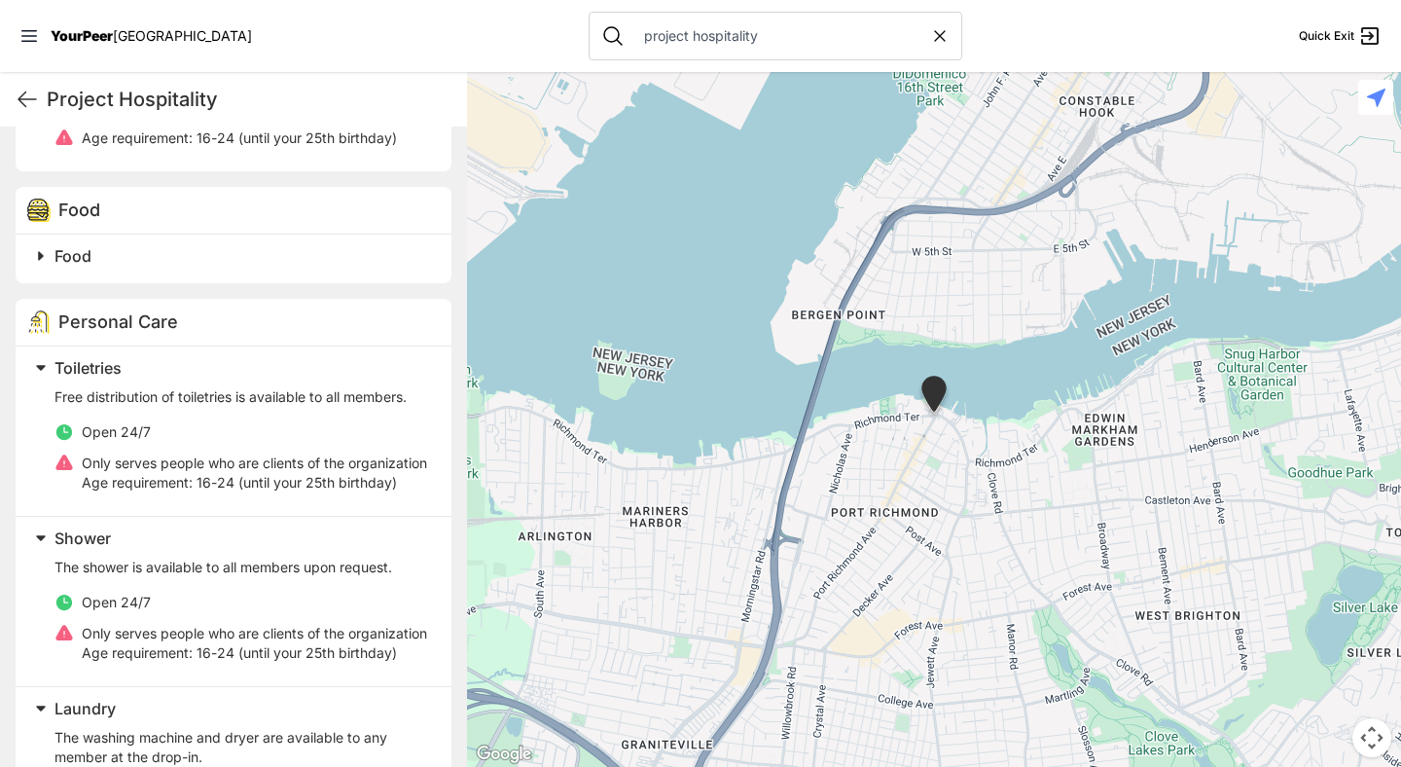
click at [46, 242] on span at bounding box center [284, 255] width 514 height 27
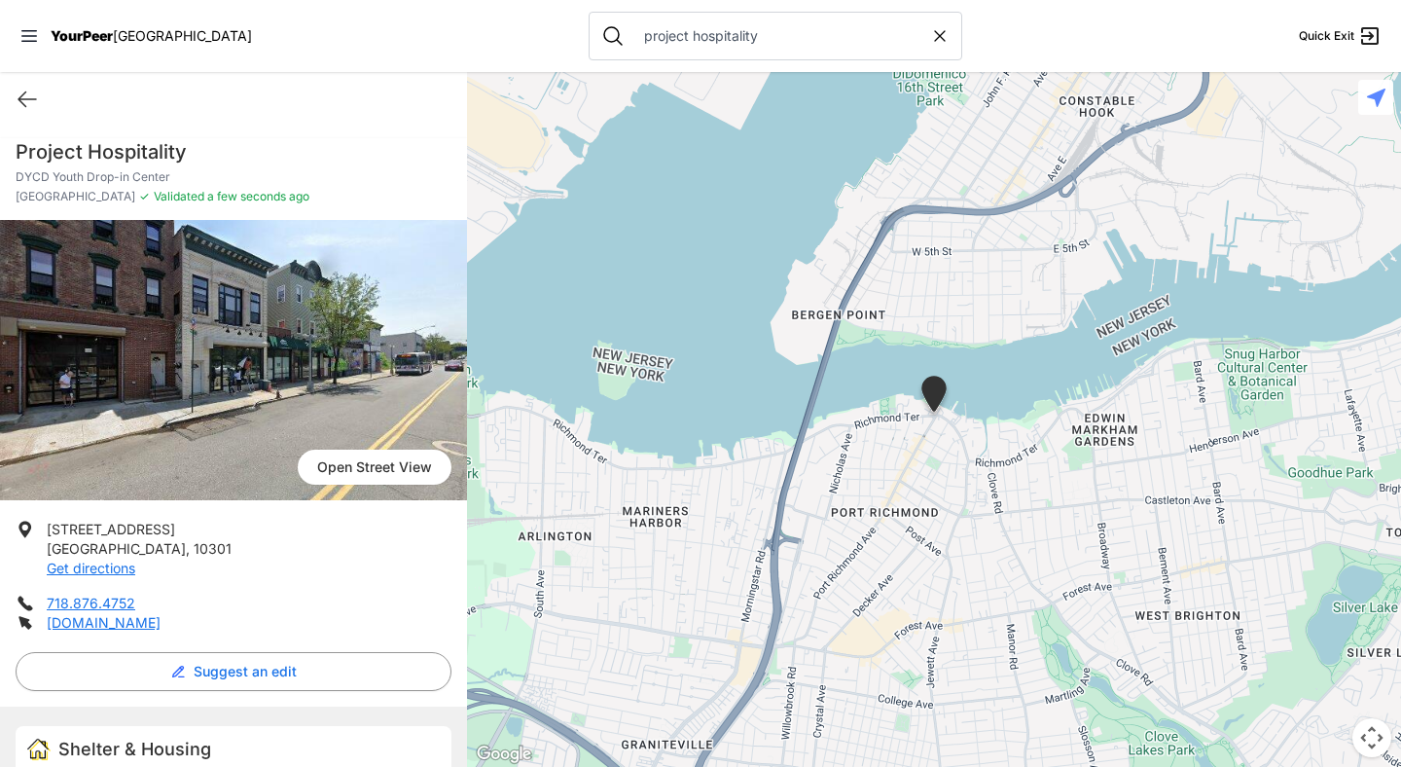
click at [930, 37] on icon at bounding box center [939, 35] width 19 height 19
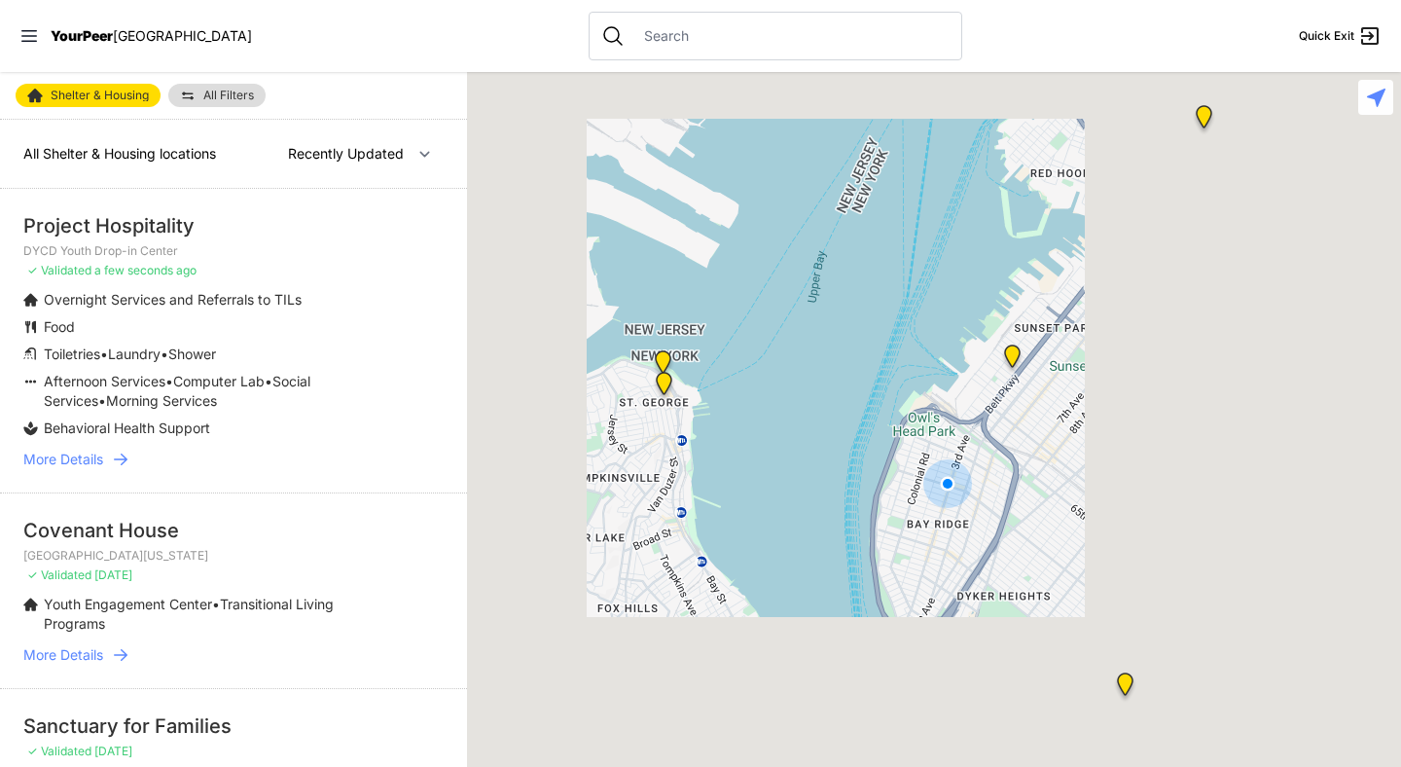
select select "nearby"
